Goal: Information Seeking & Learning: Learn about a topic

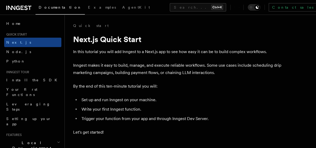
scroll to position [29, 0]
click at [15, 6] on icon at bounding box center [12, 8] width 8 height 4
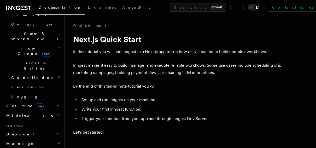
scroll to position [162, 0]
